Goal: Check status: Check status

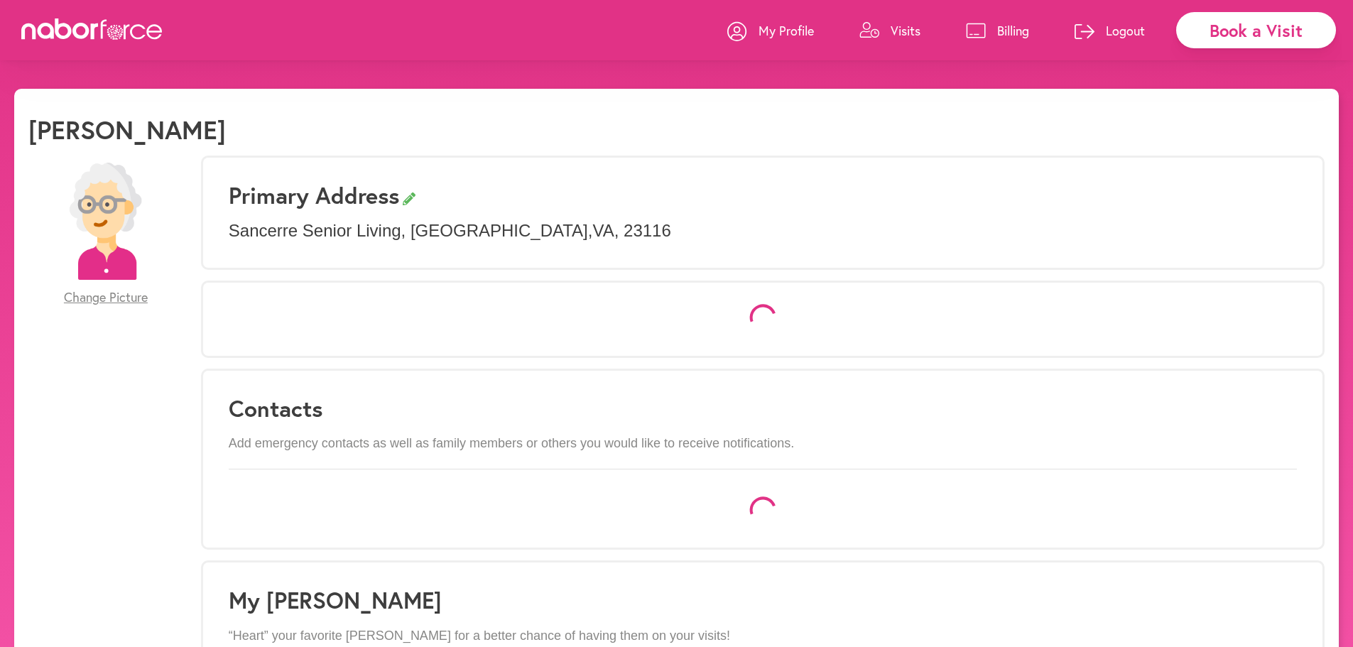
select select "*"
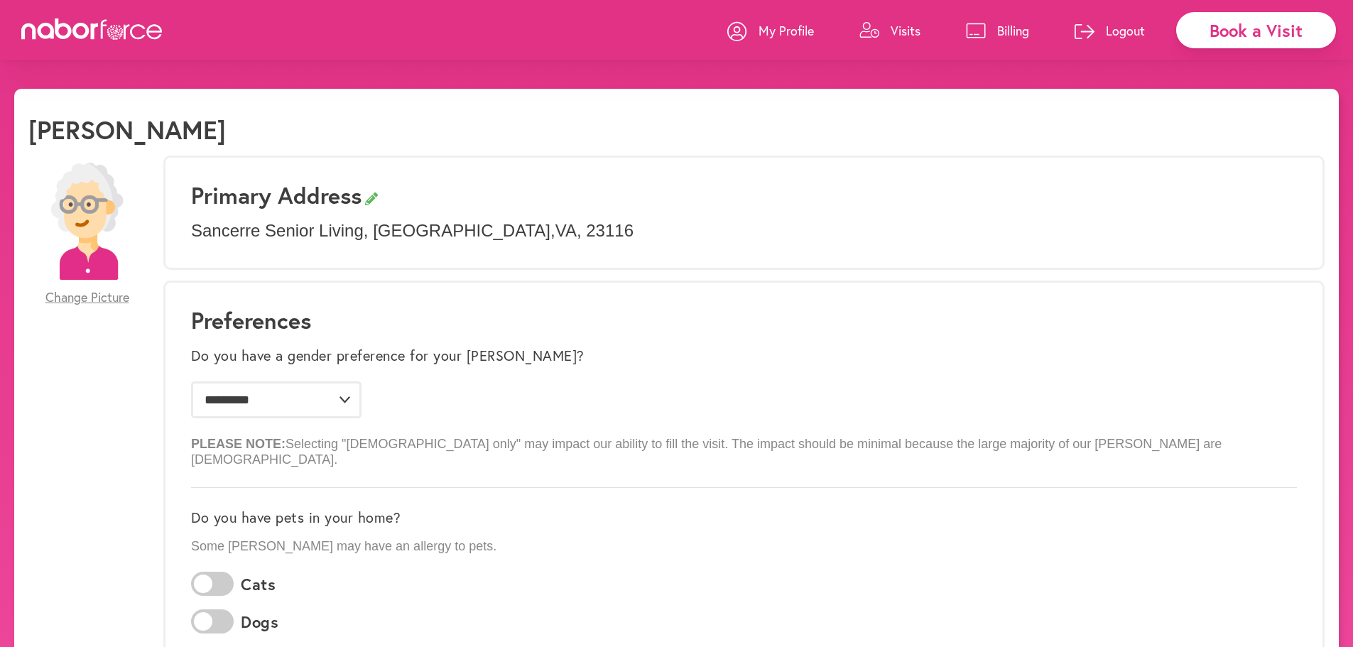
click at [1009, 35] on p "Billing" at bounding box center [1013, 30] width 32 height 17
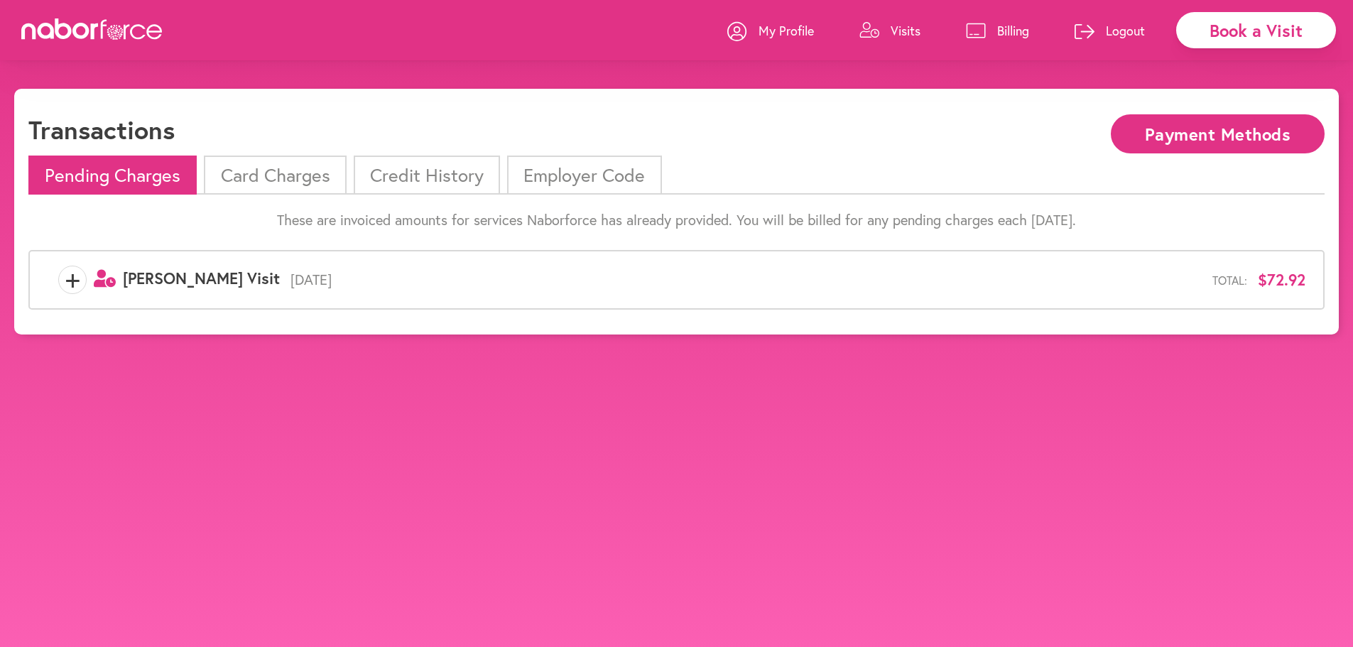
click at [436, 182] on li "Credit History" at bounding box center [427, 175] width 146 height 39
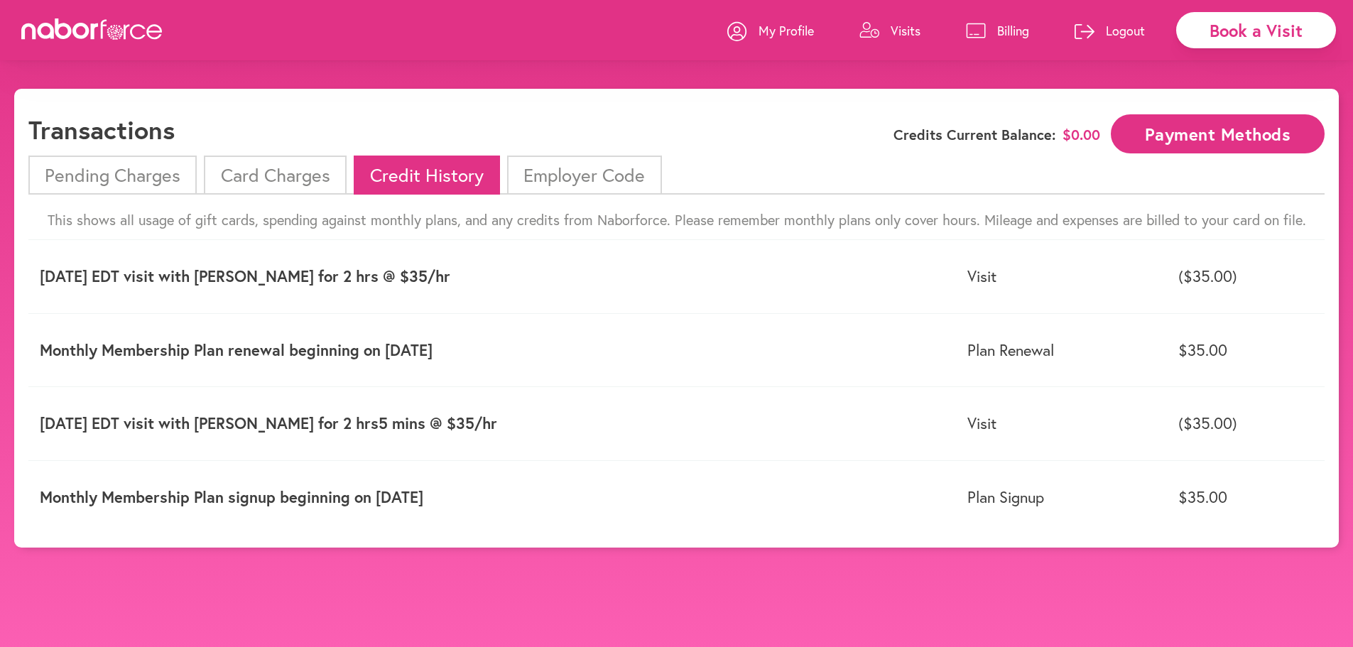
click at [147, 180] on li "Pending Charges" at bounding box center [112, 175] width 168 height 39
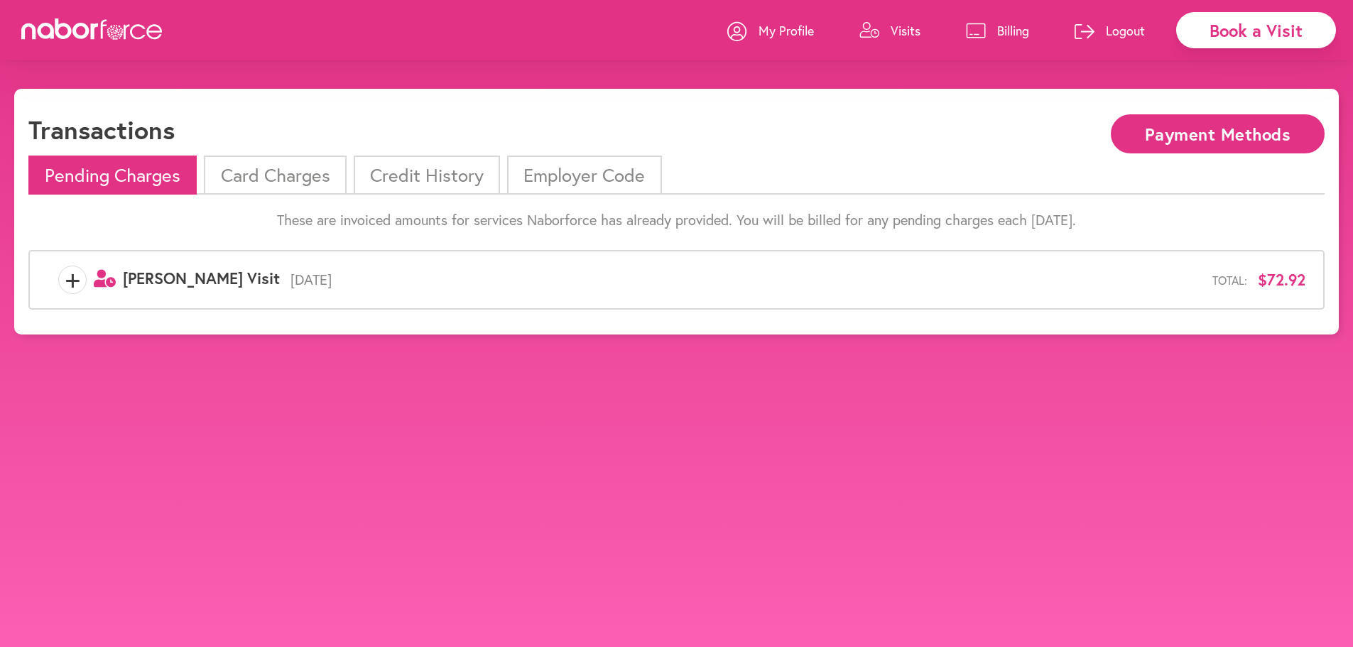
click at [277, 179] on li "Card Charges" at bounding box center [275, 175] width 142 height 39
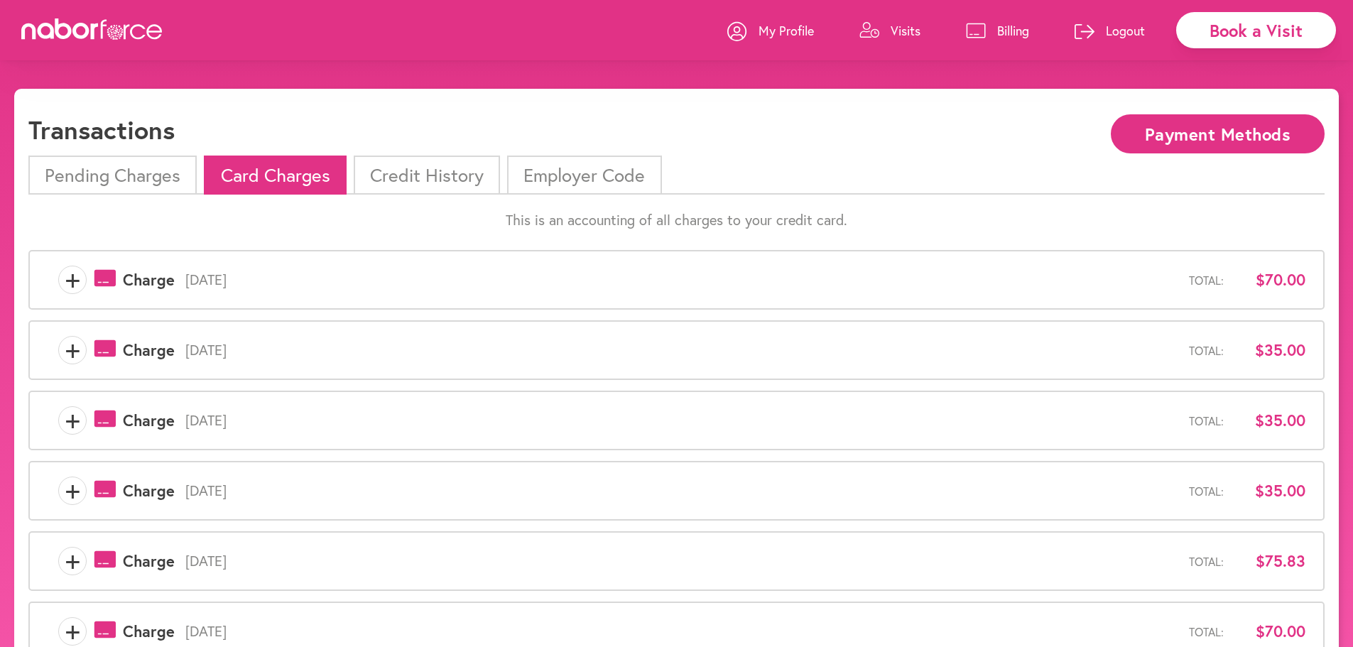
click at [139, 181] on li "Pending Charges" at bounding box center [112, 175] width 168 height 39
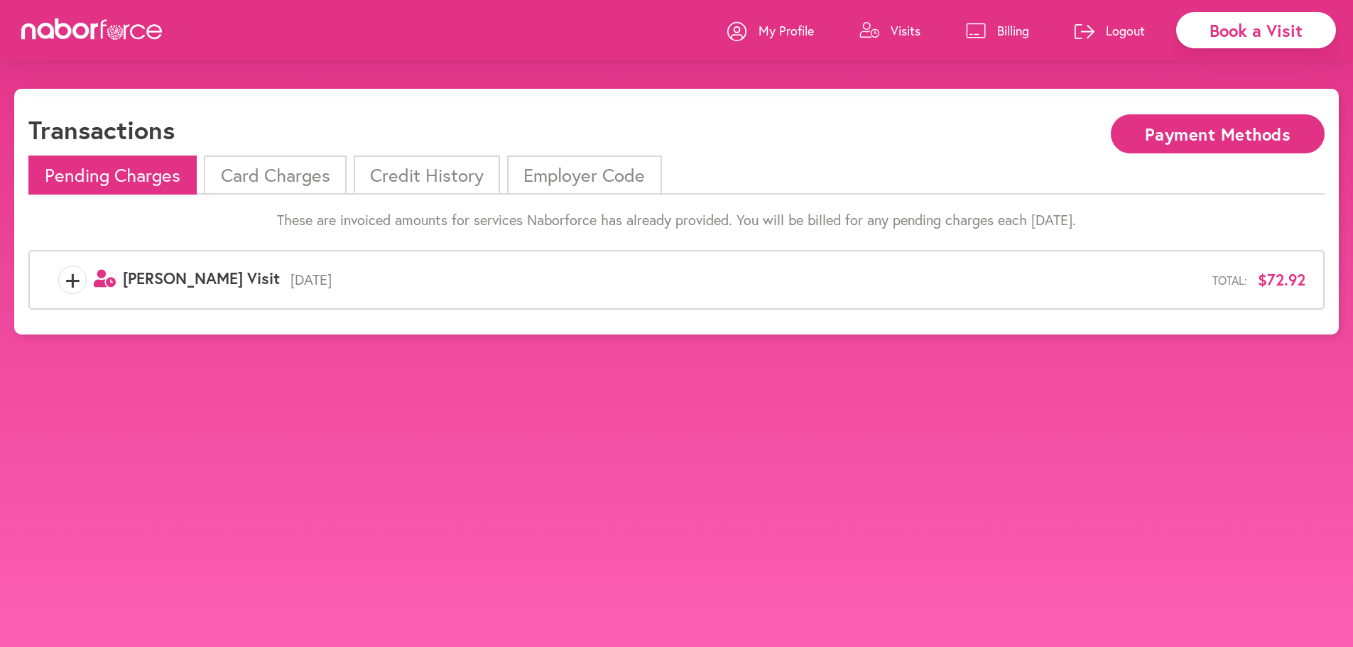
click at [832, 582] on body "close Book a Visit My Profile Visits Billing Logout Transactions Payment Method…" at bounding box center [676, 412] width 1353 height 647
click at [733, 563] on body "close Book a Visit My Profile Visits Billing Logout Transactions Payment Method…" at bounding box center [676, 412] width 1353 height 647
click at [892, 26] on p "Visits" at bounding box center [906, 30] width 30 height 17
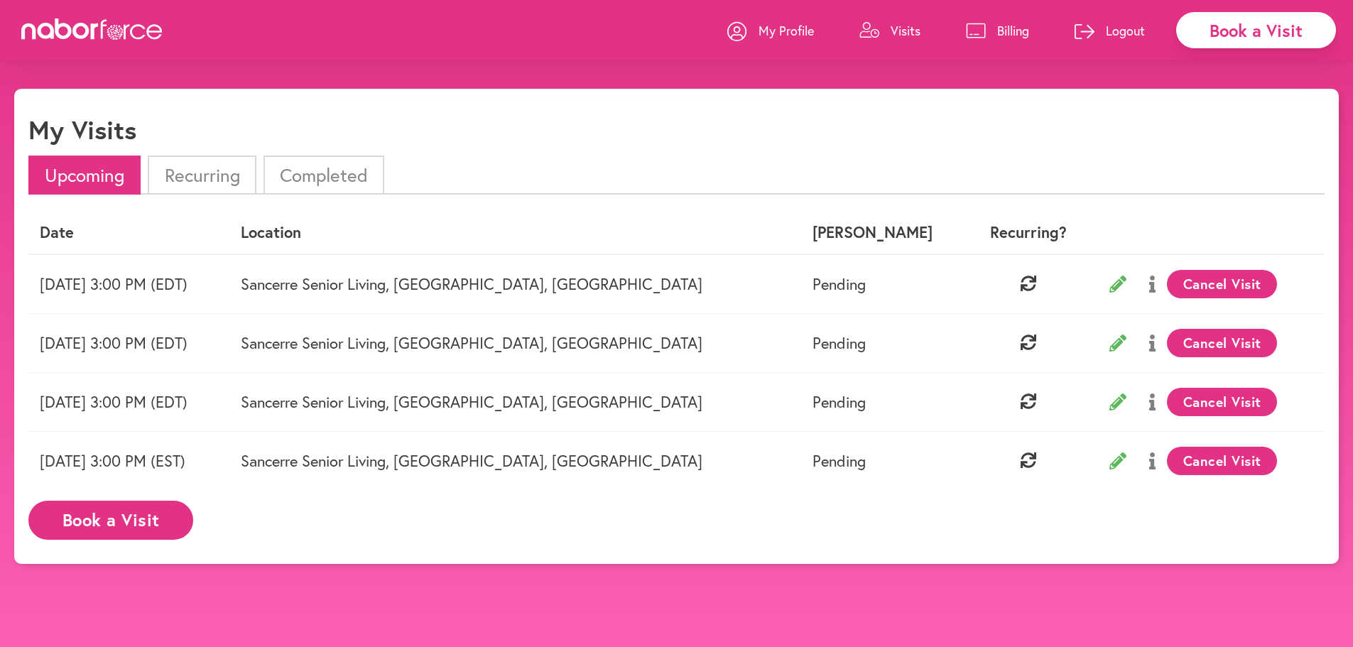
click at [372, 176] on li "Completed" at bounding box center [324, 175] width 121 height 39
